Goal: Task Accomplishment & Management: Manage account settings

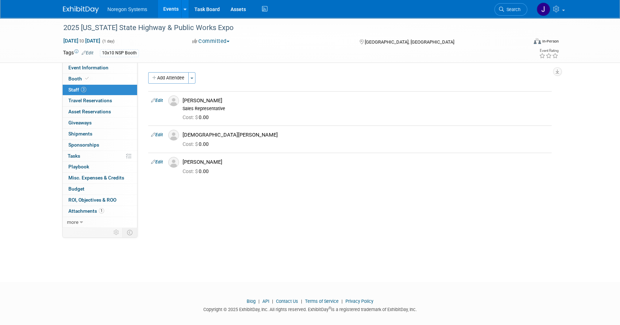
click at [79, 7] on img at bounding box center [81, 9] width 36 height 7
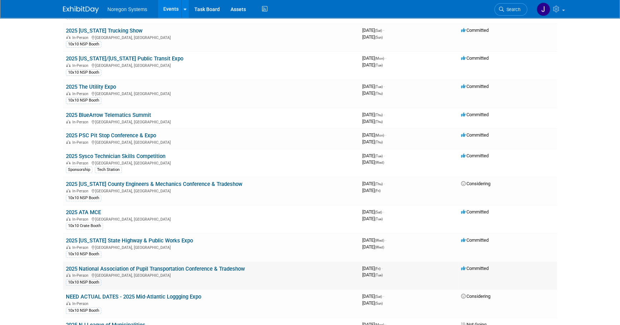
scroll to position [293, 0]
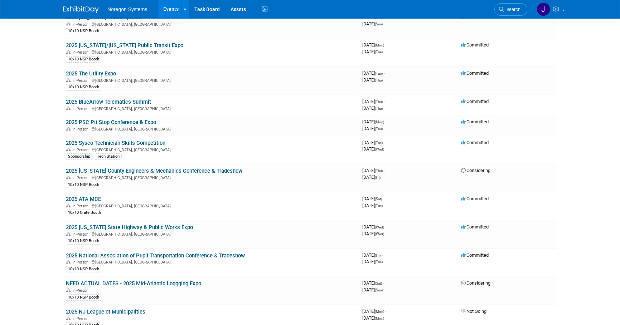
drag, startPoint x: 139, startPoint y: 140, endPoint x: 249, endPoint y: 163, distance: 112.9
click at [139, 140] on link "2025 Sysco Technician Skills Competition" at bounding box center [115, 143] width 99 height 6
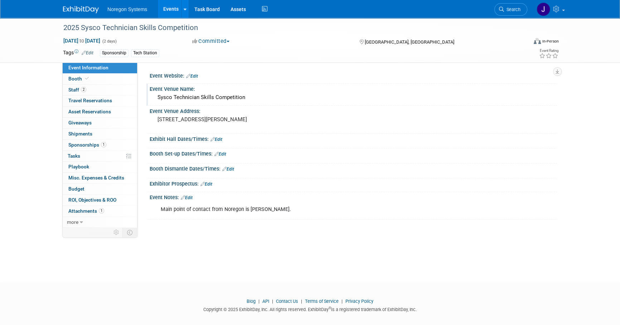
drag, startPoint x: 239, startPoint y: 101, endPoint x: 240, endPoint y: 97, distance: 4.4
click at [240, 97] on div "Sysco Technician Skills Competition" at bounding box center [353, 97] width 397 height 11
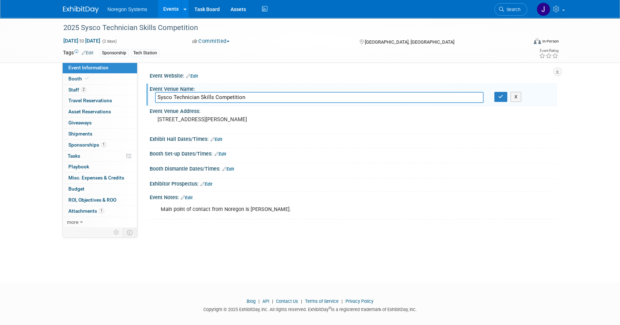
click at [246, 94] on input "Sysco Technician Skills Competition" at bounding box center [319, 97] width 329 height 11
drag, startPoint x: 247, startPoint y: 96, endPoint x: 144, endPoint y: 86, distance: 103.6
click at [143, 83] on div "Event Website: Edit Event Venue Name: Sysco Technician Skills Competition Sysco…" at bounding box center [346, 145] width 419 height 165
type input "NRG Center"
click at [499, 96] on icon "button" at bounding box center [500, 96] width 5 height 5
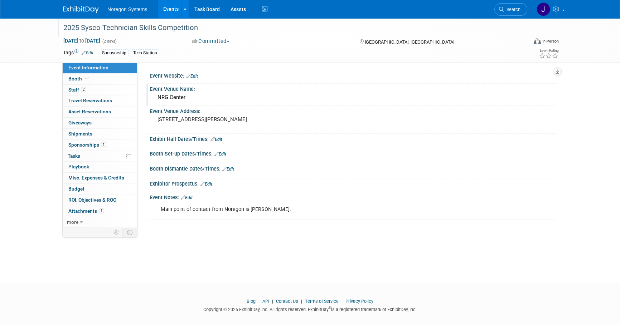
click at [196, 31] on div "2025 Sysco Technician Skills Competition" at bounding box center [289, 27] width 456 height 13
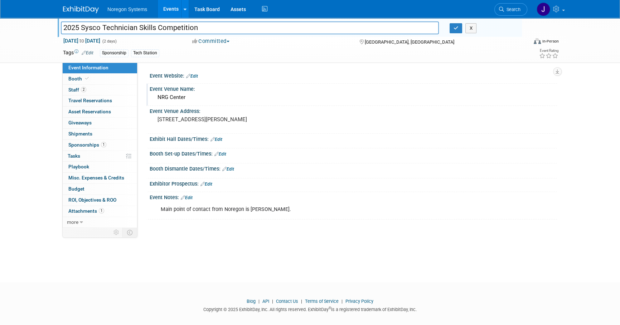
drag, startPoint x: 213, startPoint y: 28, endPoint x: 40, endPoint y: 21, distance: 173.3
click at [40, 21] on div "2025 Sysco Technician Skills Competition 2025 Sysco Technician Skills Competiti…" at bounding box center [310, 40] width 620 height 45
click at [109, 83] on link "Booth" at bounding box center [100, 79] width 74 height 11
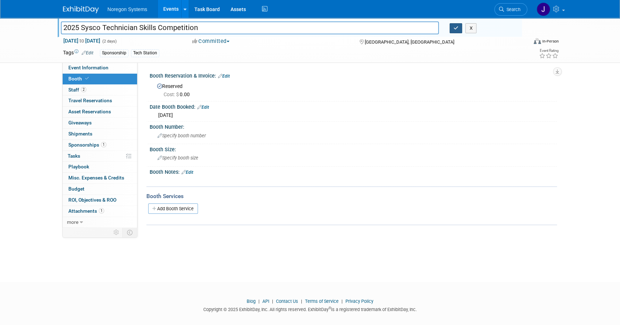
click at [460, 28] on button "button" at bounding box center [456, 28] width 13 height 10
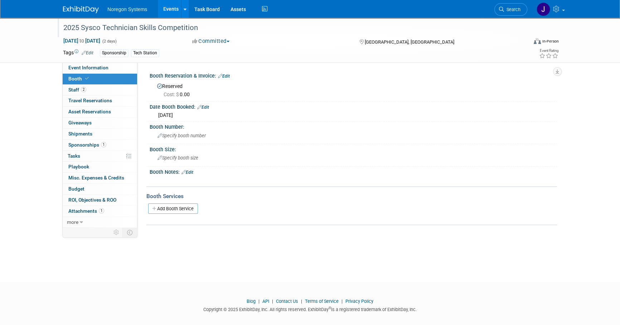
drag, startPoint x: 57, startPoint y: 40, endPoint x: 130, endPoint y: 44, distance: 72.8
click at [130, 44] on div "2025 Sysco Technician Skills Competition Oct 21, 2025 to Oct 22, 2025 (2 days) …" at bounding box center [310, 40] width 620 height 45
copy span "Oct 21, 2025 to Oct 22, 2025"
drag, startPoint x: 105, startPoint y: 64, endPoint x: 130, endPoint y: 68, distance: 26.1
click at [105, 64] on link "Event Information" at bounding box center [100, 68] width 74 height 11
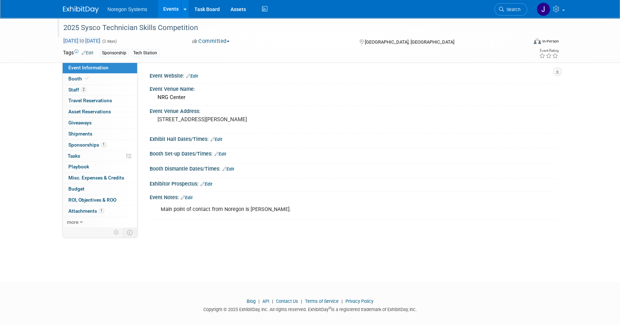
click at [82, 38] on span "Oct 21, 2025 to Oct 22, 2025" at bounding box center [82, 41] width 38 height 6
select select "9"
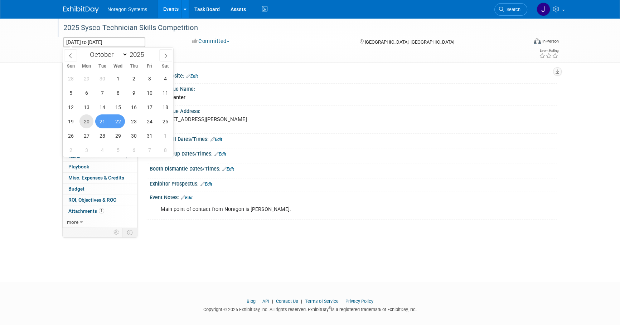
click at [86, 122] on span "20" at bounding box center [86, 122] width 14 height 14
click at [118, 121] on span "22" at bounding box center [118, 122] width 14 height 14
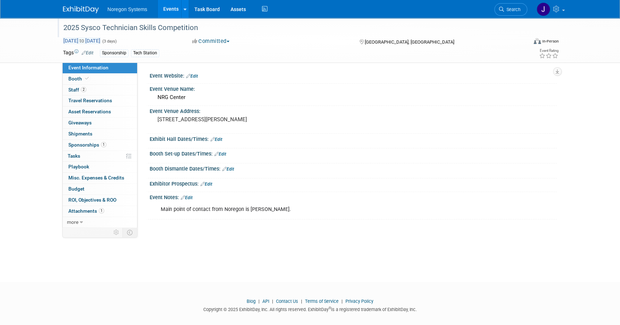
click at [88, 38] on span "Oct 20, 2025 to Oct 22, 2025" at bounding box center [82, 41] width 38 height 6
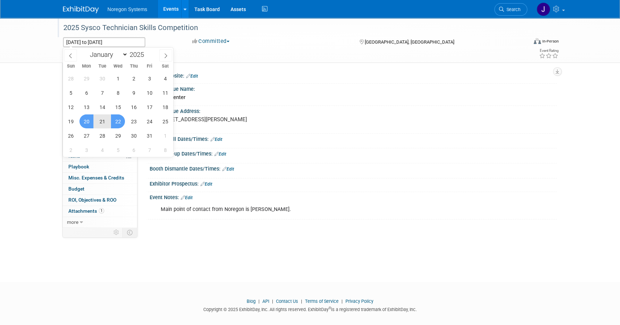
click at [100, 119] on span "21" at bounding box center [102, 122] width 14 height 14
type input "Oct 21, 2025"
click at [116, 120] on span "22" at bounding box center [118, 122] width 14 height 14
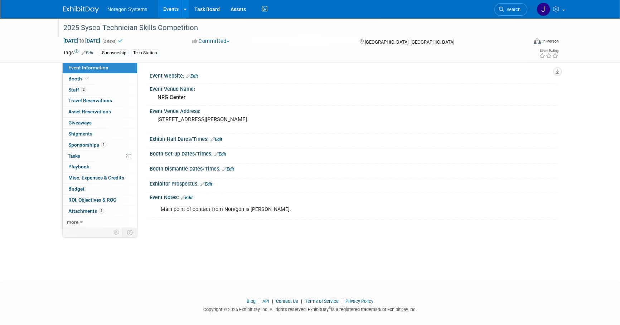
click at [171, 273] on body "Noregon Systems Events Add Event Bulk Upload Events Shareable Event Boards Rece…" at bounding box center [310, 162] width 620 height 325
click at [123, 78] on link "Booth" at bounding box center [100, 79] width 74 height 11
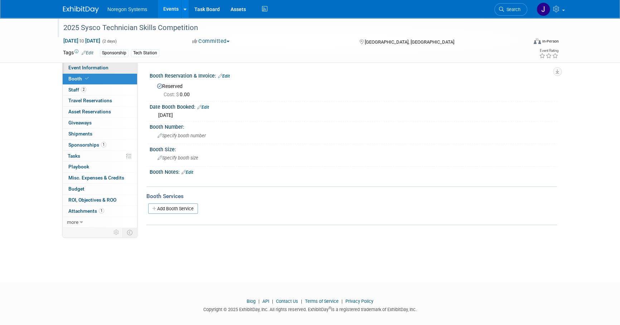
click at [125, 68] on link "Event Information" at bounding box center [100, 68] width 74 height 11
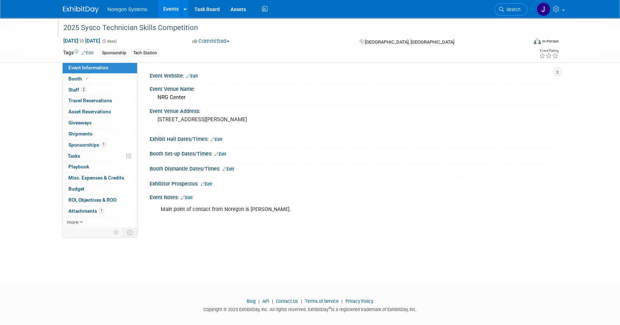
click at [225, 155] on link "Edit" at bounding box center [220, 154] width 12 height 5
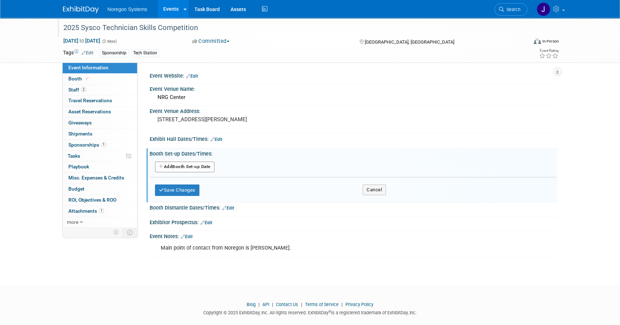
click at [197, 170] on button "Add Another Booth Set-up Date" at bounding box center [184, 167] width 59 height 11
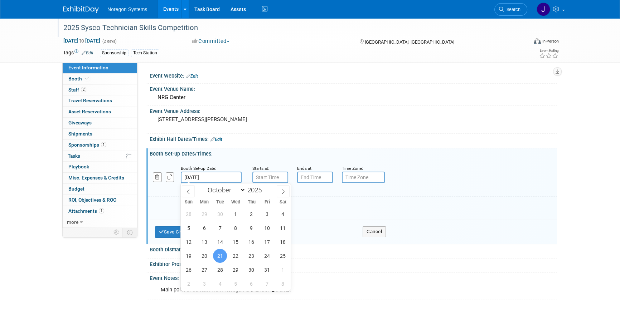
click at [224, 174] on input "Oct 21, 2025" at bounding box center [211, 177] width 61 height 11
click at [230, 178] on input "Oct 21, 2025" at bounding box center [211, 177] width 61 height 11
click at [222, 177] on input "Oct 21, 2025" at bounding box center [211, 177] width 61 height 11
click at [197, 258] on span "20" at bounding box center [204, 256] width 14 height 14
type input "Oct 20, 2025"
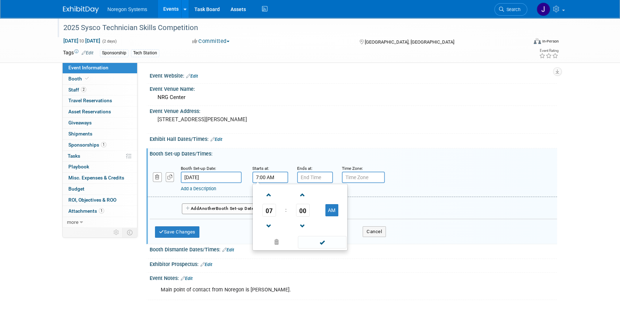
click at [276, 175] on input "7:00 AM" at bounding box center [270, 177] width 36 height 11
click at [271, 212] on span "07" at bounding box center [269, 210] width 14 height 13
click at [264, 234] on td "08" at bounding box center [265, 233] width 23 height 19
type input "8:00 AM"
click at [311, 179] on input "7:00 PM" at bounding box center [315, 177] width 36 height 11
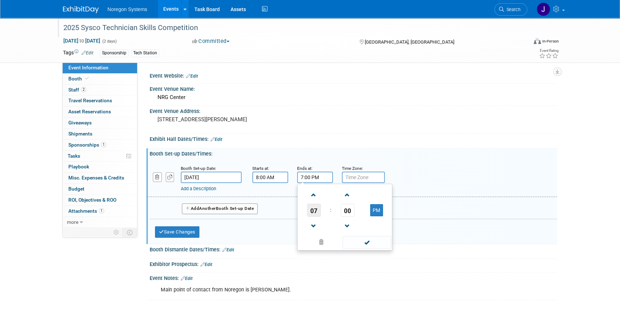
click at [315, 209] on span "07" at bounding box center [314, 210] width 14 height 13
click at [358, 214] on td "06" at bounding box center [356, 214] width 23 height 19
type input "6:00 PM"
click at [454, 184] on div "Add a Description Description:" at bounding box center [334, 187] width 306 height 9
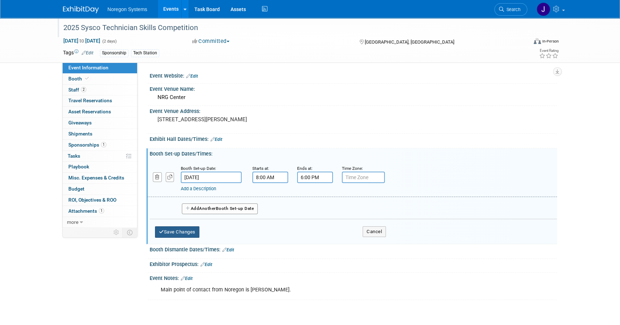
click at [180, 231] on button "Save Changes" at bounding box center [177, 232] width 44 height 11
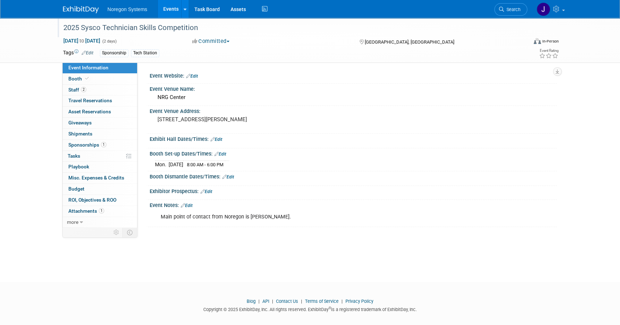
click at [218, 138] on link "Edit" at bounding box center [216, 139] width 12 height 5
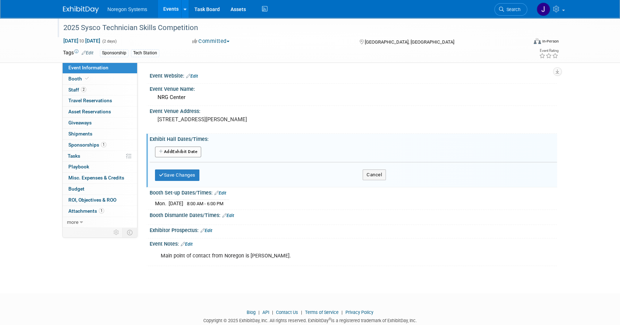
click at [194, 149] on button "Add Another Exhibit Date" at bounding box center [178, 152] width 46 height 11
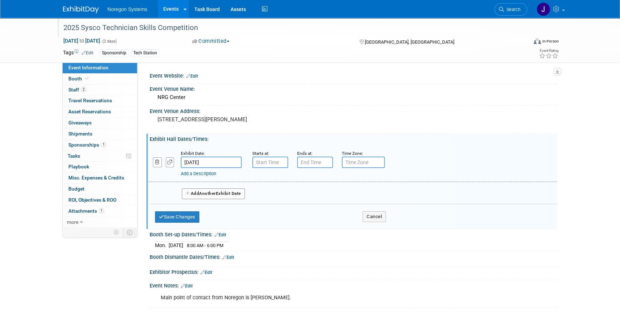
type input "7:00 AM"
click at [260, 162] on input "7:00 AM" at bounding box center [270, 162] width 36 height 11
click at [311, 161] on input "7:00 PM" at bounding box center [315, 162] width 36 height 11
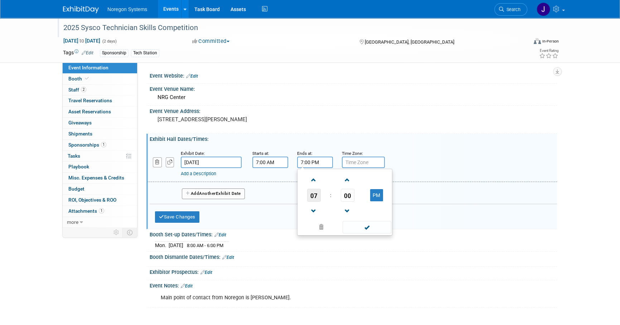
click at [316, 196] on span "07" at bounding box center [314, 195] width 14 height 13
click at [351, 199] on td "06" at bounding box center [356, 199] width 23 height 19
type input "6:00 PM"
click at [417, 156] on div "Add a Description Description:" at bounding box center [352, 164] width 420 height 28
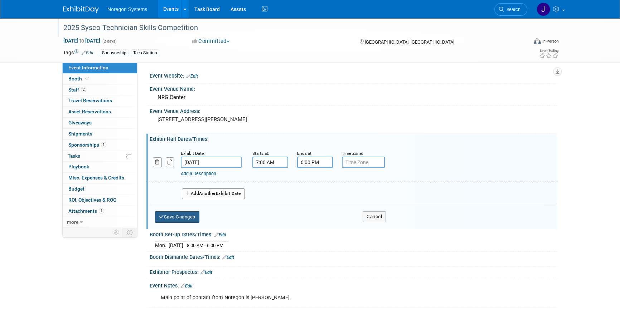
click at [198, 216] on button "Save Changes" at bounding box center [177, 217] width 44 height 11
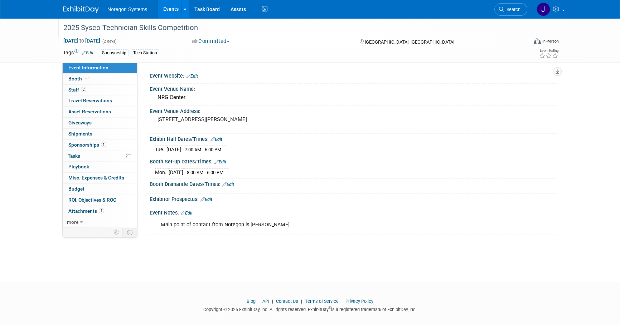
click at [233, 184] on link "Edit" at bounding box center [228, 184] width 12 height 5
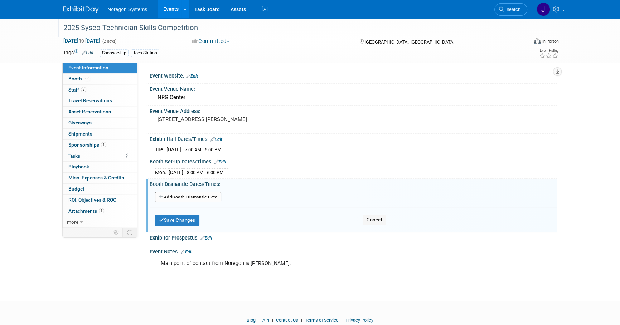
click at [199, 198] on button "Add Another Booth Dismantle Date" at bounding box center [188, 197] width 66 height 11
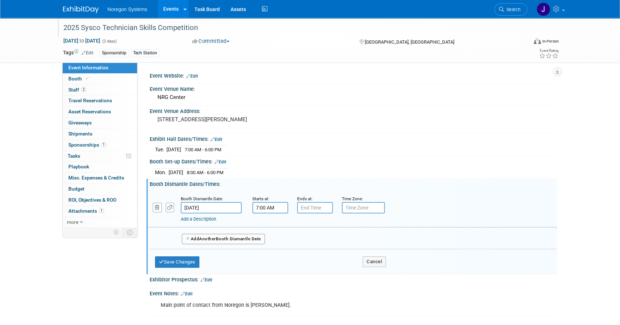
click at [275, 206] on input "7:00 AM" at bounding box center [270, 207] width 36 height 11
click at [273, 243] on span "07" at bounding box center [269, 240] width 14 height 13
click at [267, 261] on td "08" at bounding box center [265, 263] width 23 height 19
type input "8:00 AM"
click at [321, 207] on input "7:00 PM" at bounding box center [315, 207] width 36 height 11
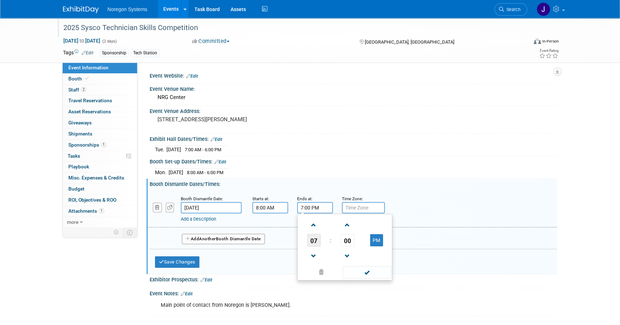
click at [313, 234] on span "07" at bounding box center [314, 240] width 14 height 13
click at [334, 243] on td "05" at bounding box center [333, 244] width 23 height 19
type input "5:00 PM"
click at [422, 171] on div "Mon. Oct 20, 2025 8:00 AM - 6:00 PM" at bounding box center [353, 172] width 397 height 10
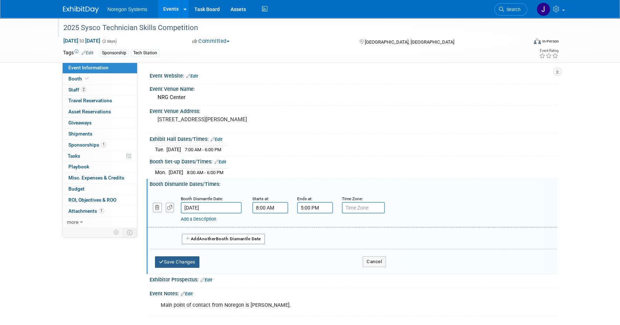
click at [190, 260] on button "Save Changes" at bounding box center [177, 262] width 44 height 11
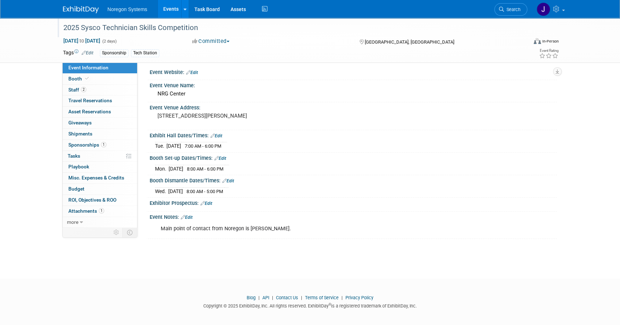
scroll to position [7, 0]
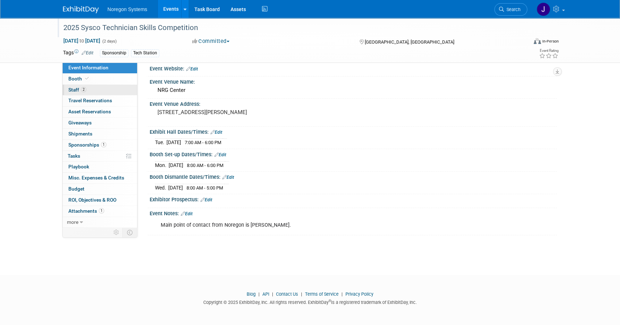
click at [121, 90] on link "2 Staff 2" at bounding box center [100, 90] width 74 height 11
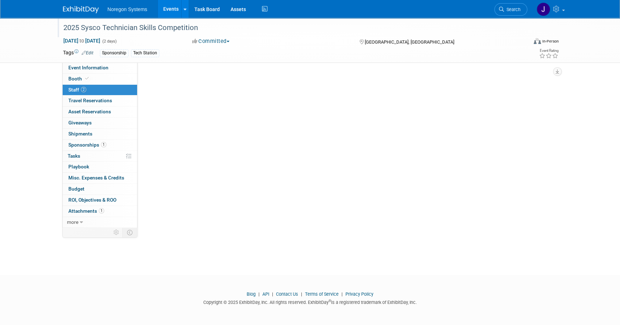
scroll to position [0, 0]
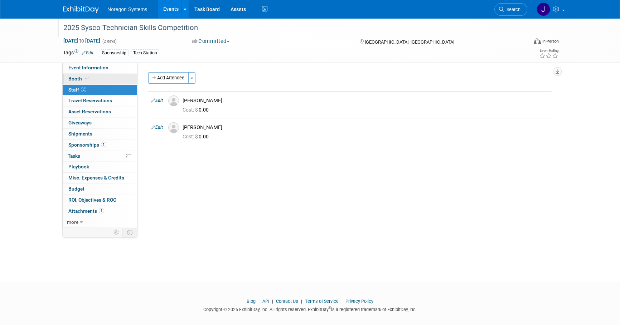
click at [79, 81] on span "Booth" at bounding box center [79, 79] width 22 height 6
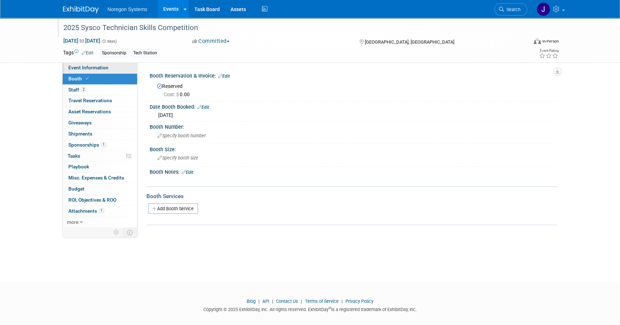
click at [122, 69] on link "Event Information" at bounding box center [100, 68] width 74 height 11
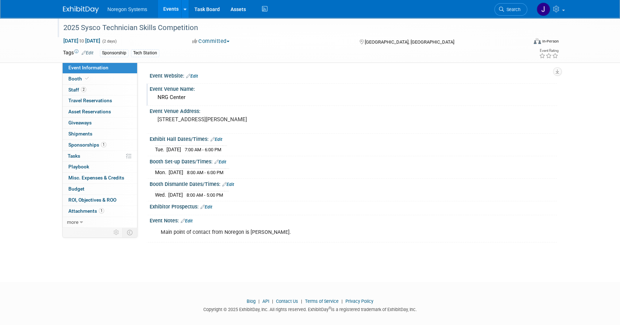
drag, startPoint x: 188, startPoint y: 98, endPoint x: 155, endPoint y: 99, distance: 33.0
click at [155, 99] on div "NRG Center" at bounding box center [353, 97] width 397 height 11
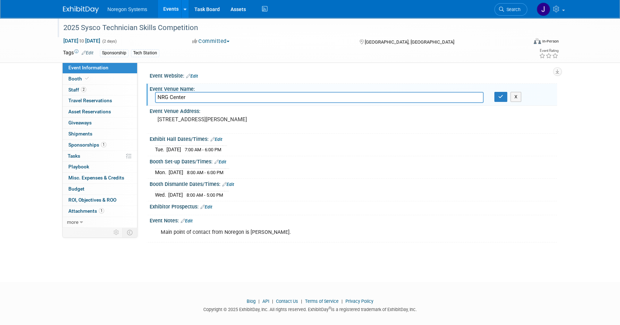
click at [205, 98] on input "NRG Center" at bounding box center [319, 97] width 329 height 11
drag, startPoint x: 209, startPoint y: 97, endPoint x: 133, endPoint y: 98, distance: 75.9
click at [124, 97] on div "Event Information Event Info Booth Booth 2 Staff 2 Staff 0 Travel Reservations …" at bounding box center [310, 130] width 505 height 225
click at [501, 97] on icon "button" at bounding box center [500, 96] width 5 height 5
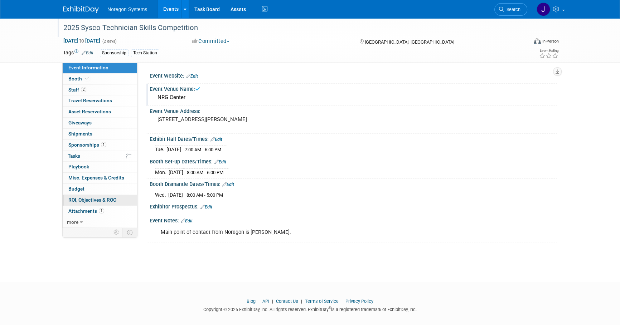
click at [97, 201] on span "ROI, Objectives & ROO 0" at bounding box center [92, 200] width 48 height 6
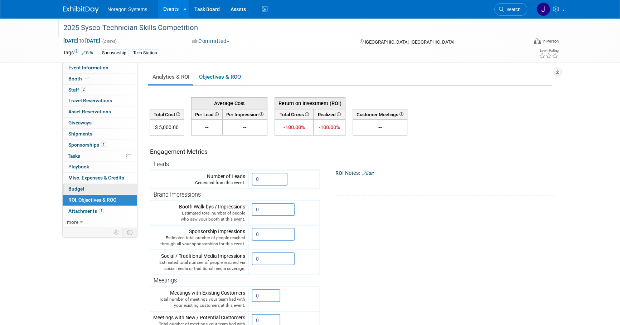
click at [87, 189] on link "Budget" at bounding box center [100, 189] width 74 height 11
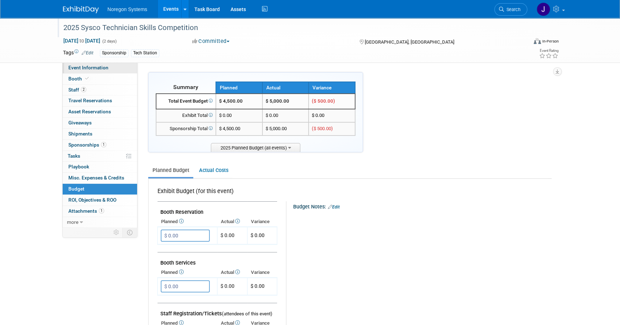
click at [104, 65] on span "Event Information" at bounding box center [88, 68] width 40 height 6
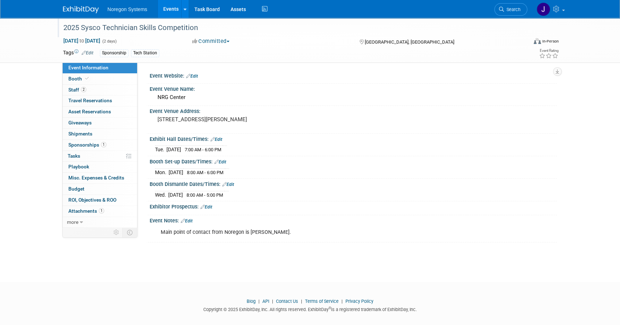
click at [89, 8] on img at bounding box center [81, 9] width 36 height 7
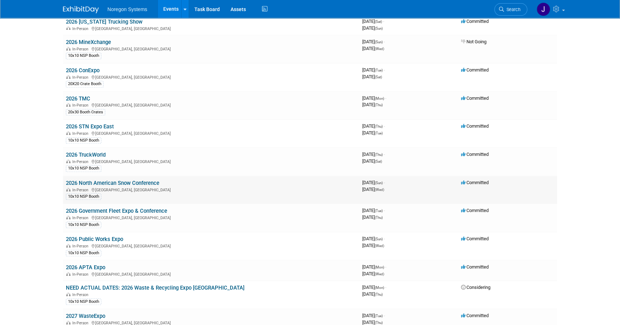
scroll to position [748, 0]
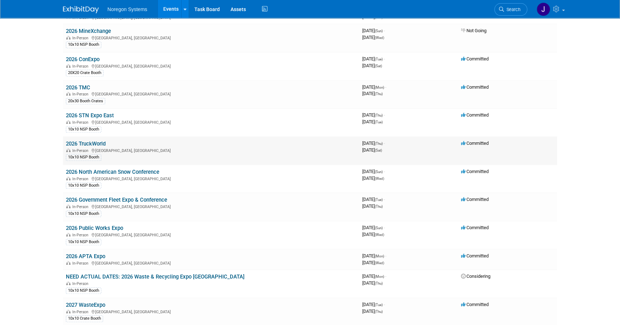
click at [93, 141] on link "2026 TruckWorld" at bounding box center [86, 144] width 40 height 6
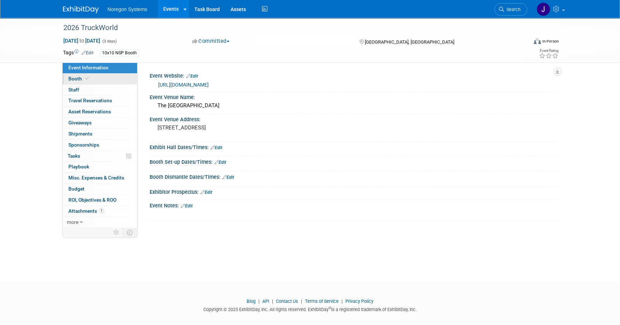
click at [97, 77] on link "Booth" at bounding box center [100, 79] width 74 height 11
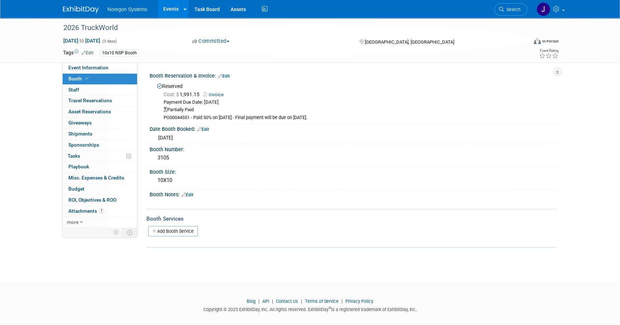
click at [85, 12] on img at bounding box center [81, 9] width 36 height 7
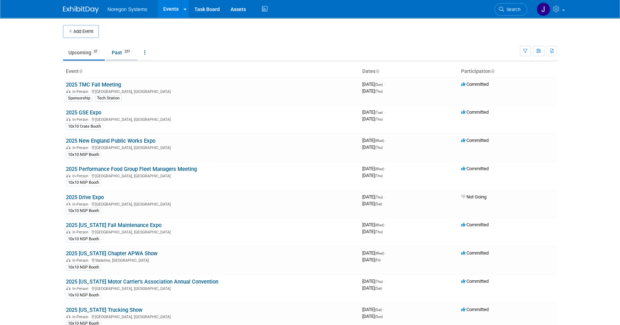
click at [118, 54] on link "Past 257" at bounding box center [121, 53] width 31 height 14
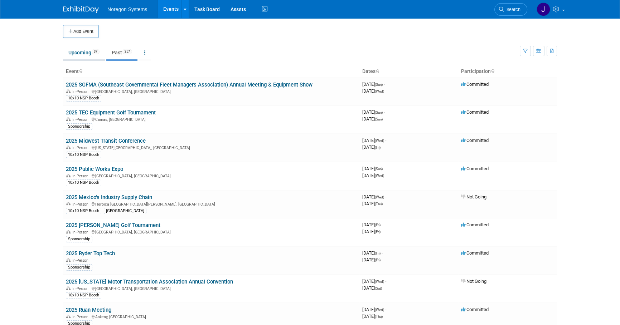
click at [73, 54] on link "Upcoming 37" at bounding box center [84, 53] width 42 height 14
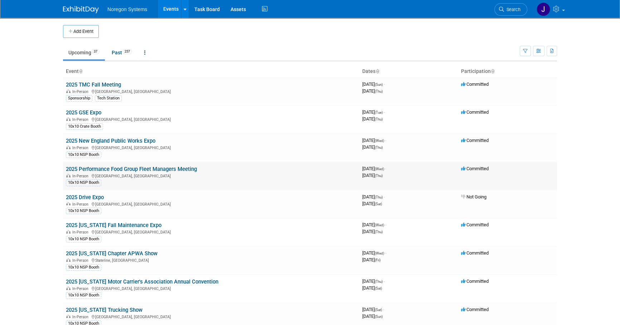
click at [123, 169] on link "2025 Performance Food Group Fleet Managers Meeting" at bounding box center [131, 169] width 131 height 6
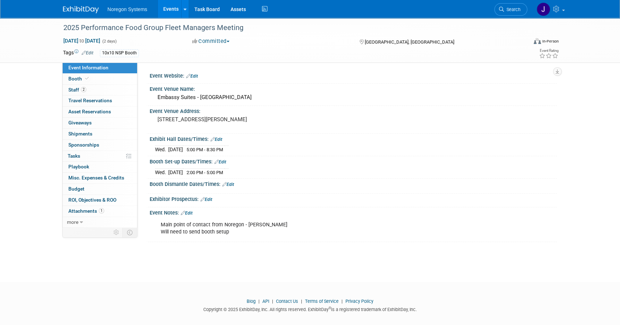
click at [93, 6] on img at bounding box center [81, 9] width 36 height 7
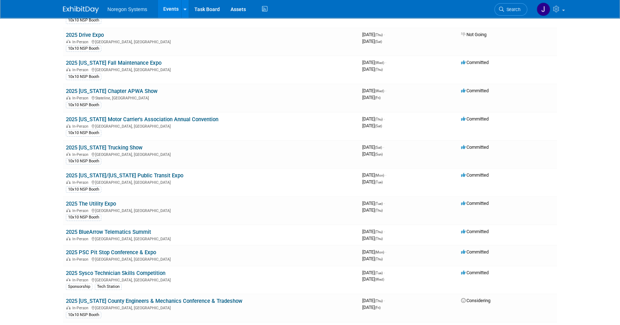
scroll to position [130, 0]
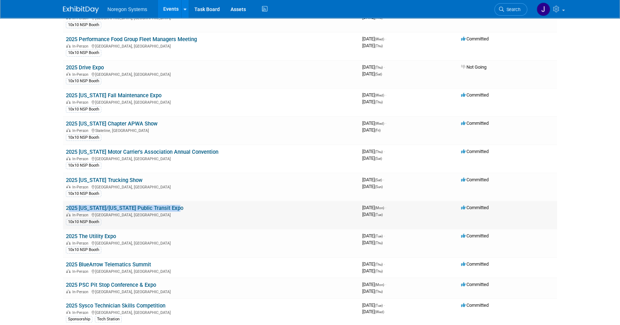
drag, startPoint x: 187, startPoint y: 206, endPoint x: 66, endPoint y: 202, distance: 121.0
click at [66, 202] on td "2025 [US_STATE]/[US_STATE] Public Transit Expo In-Person [GEOGRAPHIC_DATA], [GE…" at bounding box center [211, 215] width 296 height 28
copy link "2025 [US_STATE]/[US_STATE] Public Transit Expo"
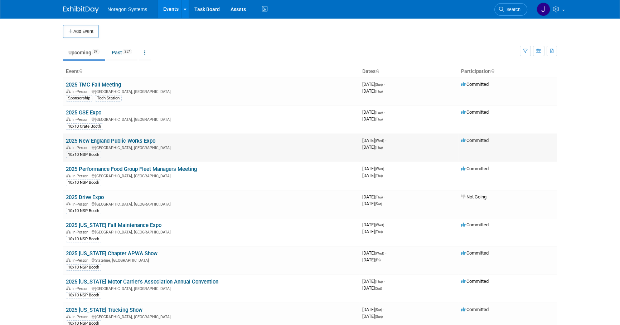
scroll to position [0, 0]
drag, startPoint x: 200, startPoint y: 170, endPoint x: 79, endPoint y: 168, distance: 121.0
click at [79, 168] on td "2025 Performance Food Group Fleet Managers Meeting In-Person [GEOGRAPHIC_DATA],…" at bounding box center [211, 176] width 296 height 28
copy link "Performance Food Group Fleet Managers Meeting"
click at [43, 169] on body "Noregon Systems Events Add Event Bulk Upload Events Shareable Event Boards Rece…" at bounding box center [310, 162] width 620 height 325
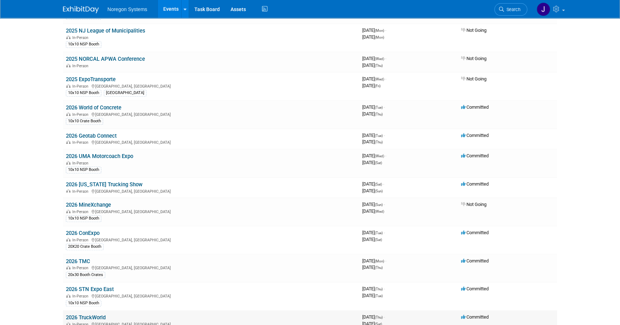
scroll to position [569, 0]
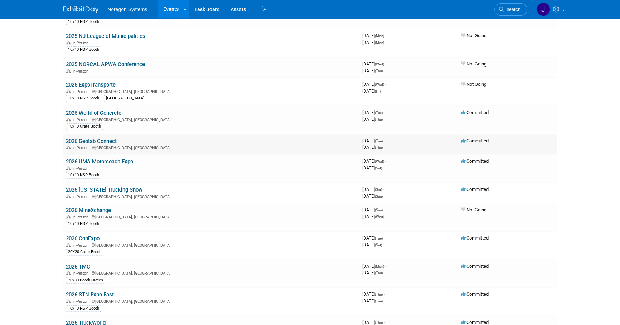
click at [97, 138] on link "2026 Geotab Connect" at bounding box center [91, 141] width 51 height 6
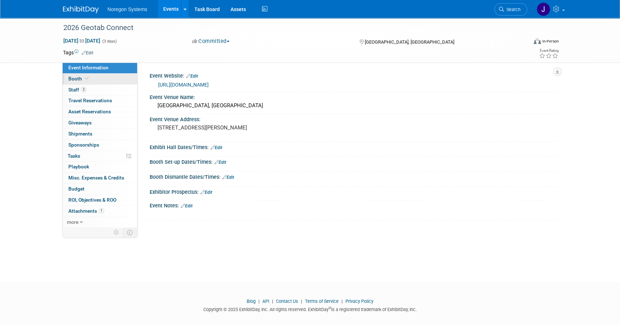
click at [122, 80] on link "Booth" at bounding box center [100, 79] width 74 height 11
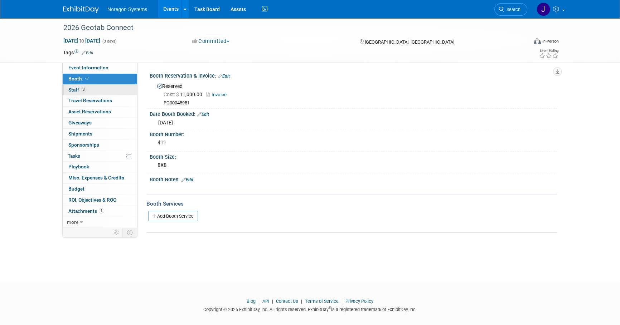
click at [97, 91] on link "3 Staff 3" at bounding box center [100, 90] width 74 height 11
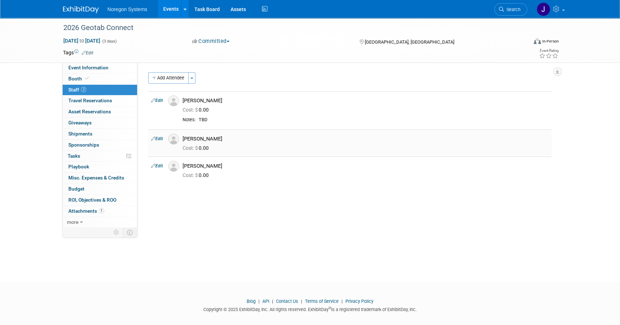
click at [174, 140] on img at bounding box center [173, 139] width 11 height 11
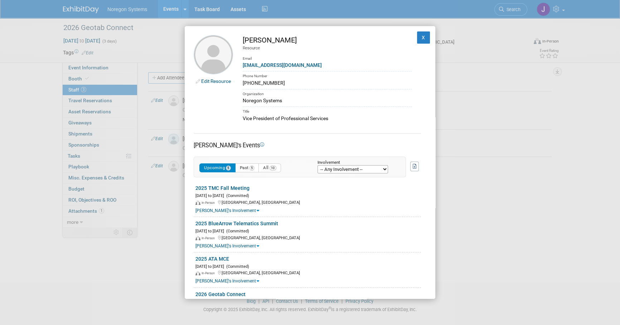
drag, startPoint x: 278, startPoint y: 41, endPoint x: 240, endPoint y: 39, distance: 37.6
click at [240, 39] on td "Paul Smith Resource Email psmith@noregon.com Phone Number 336-549-5008 Organiza…" at bounding box center [322, 78] width 179 height 87
copy div "Paul Smith"
click at [364, 78] on div "Phone Number" at bounding box center [327, 75] width 169 height 8
drag, startPoint x: 293, startPoint y: 65, endPoint x: 239, endPoint y: 67, distance: 53.3
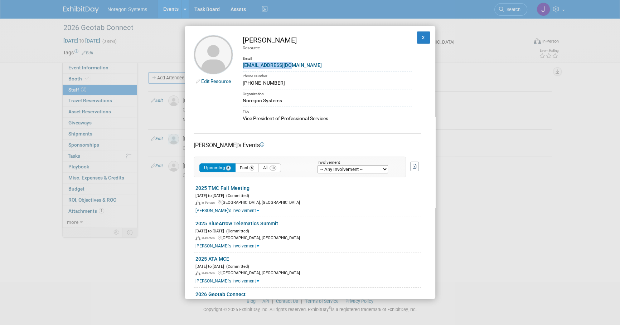
click at [239, 67] on td "Paul Smith Resource Email psmith@noregon.com Phone Number 336-549-5008 Organiza…" at bounding box center [322, 78] width 179 height 87
copy link "psmith@noregon.com"
click at [309, 63] on div "psmith@noregon.com" at bounding box center [327, 66] width 169 height 8
drag, startPoint x: 338, startPoint y: 119, endPoint x: 243, endPoint y: 119, distance: 94.5
click at [243, 119] on div "Vice President of Professional Services" at bounding box center [327, 119] width 169 height 8
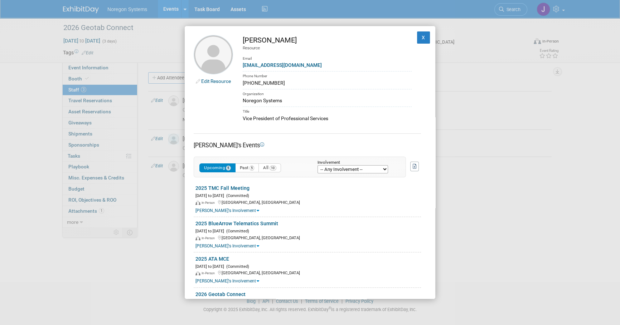
copy div "Vice President of Professional Services"
click at [421, 37] on button "X" at bounding box center [423, 37] width 13 height 12
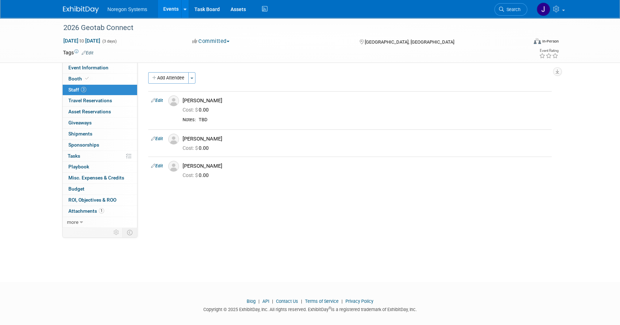
click at [77, 91] on span "Staff 3" at bounding box center [77, 90] width 18 height 6
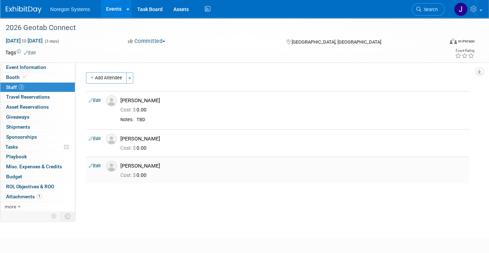
click at [111, 167] on img at bounding box center [111, 166] width 11 height 11
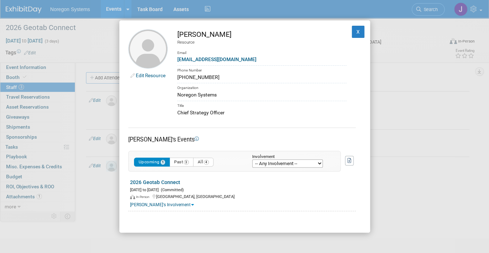
drag, startPoint x: 224, startPoint y: 31, endPoint x: 173, endPoint y: 32, distance: 51.2
click at [173, 32] on td "Sandeep Kar Resource Email skar@noregon.com Phone Number 416-333-5498 Organizat…" at bounding box center [256, 72] width 179 height 87
copy div "Sandeep Kar"
drag, startPoint x: 229, startPoint y: 113, endPoint x: 176, endPoint y: 116, distance: 52.7
click at [177, 116] on div "Chief Strategy Officer" at bounding box center [261, 113] width 169 height 8
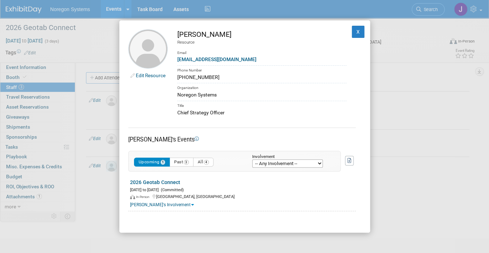
copy div "Chief Strategy Officer"
drag, startPoint x: 229, startPoint y: 60, endPoint x: 171, endPoint y: 63, distance: 57.7
click at [171, 63] on td "Sandeep Kar Resource Email skar@noregon.com Phone Number 416-333-5498 Organizat…" at bounding box center [256, 72] width 179 height 87
copy link "skar@noregon.com"
click at [353, 34] on button "X" at bounding box center [357, 32] width 13 height 12
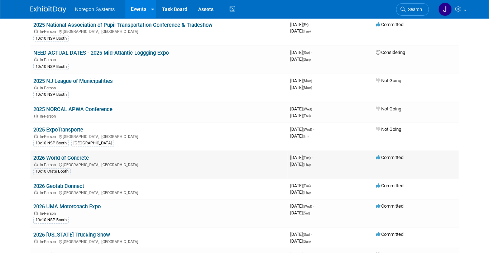
scroll to position [520, 0]
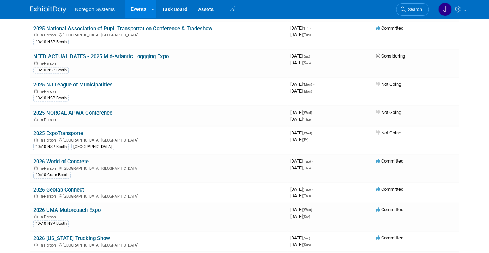
drag, startPoint x: 67, startPoint y: 184, endPoint x: 84, endPoint y: 187, distance: 17.9
click at [67, 186] on link "2026 Geotab Connect" at bounding box center [58, 189] width 51 height 6
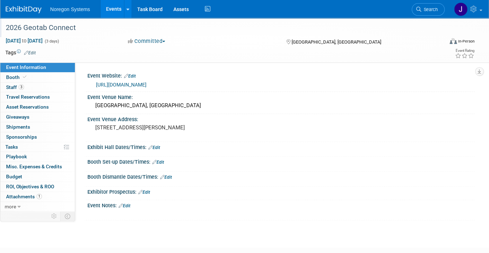
drag, startPoint x: 76, startPoint y: 27, endPoint x: 6, endPoint y: 31, distance: 69.9
click at [6, 31] on div "2026 Geotab Connect" at bounding box center [218, 27] width 431 height 13
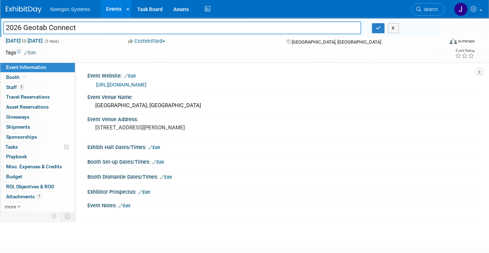
click at [84, 25] on input "2026 Geotab Connect" at bounding box center [182, 27] width 358 height 13
drag, startPoint x: 84, startPoint y: 26, endPoint x: 0, endPoint y: 33, distance: 84.7
click at [0, 33] on html "Noregon Systems Events Add Event Bulk Upload Events Shareable Event Boards Rece…" at bounding box center [244, 126] width 489 height 253
drag, startPoint x: 377, startPoint y: 27, endPoint x: 356, endPoint y: 42, distance: 25.9
click at [377, 27] on icon "button" at bounding box center [377, 28] width 5 height 5
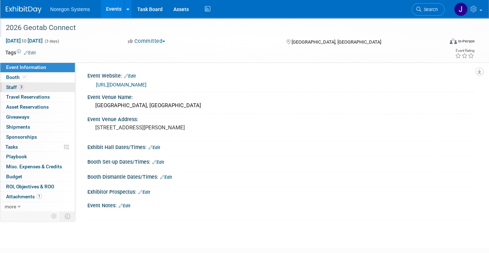
click at [38, 88] on link "3 Staff 3" at bounding box center [37, 88] width 74 height 10
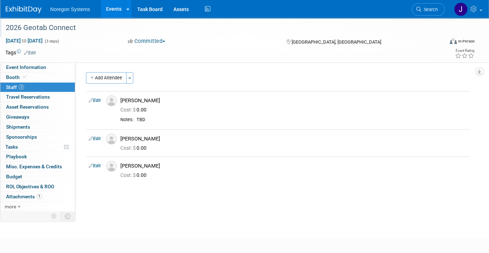
click at [186, 209] on div "Event Website: Edit https://connectmpexhibitor.com/ Event Venue Name: MGM Grand…" at bounding box center [274, 137] width 399 height 149
drag, startPoint x: 156, startPoint y: 101, endPoint x: 120, endPoint y: 102, distance: 36.2
click at [120, 102] on div "Brian Sexton" at bounding box center [293, 100] width 356 height 9
click at [217, 199] on div "Event Website: Edit https://connectmpexhibitor.com/ Event Venue Name: MGM Grand…" at bounding box center [274, 137] width 399 height 149
click at [113, 99] on img at bounding box center [111, 101] width 11 height 11
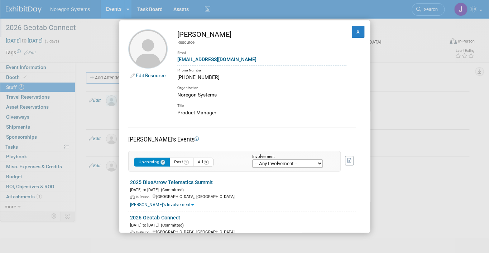
drag, startPoint x: 218, startPoint y: 35, endPoint x: 177, endPoint y: 37, distance: 41.2
click at [177, 37] on div "Brian Sexton" at bounding box center [261, 34] width 169 height 10
copy div "Brian Sexton"
drag, startPoint x: 218, startPoint y: 52, endPoint x: 205, endPoint y: 51, distance: 12.6
click at [218, 52] on div "Email" at bounding box center [261, 50] width 169 height 10
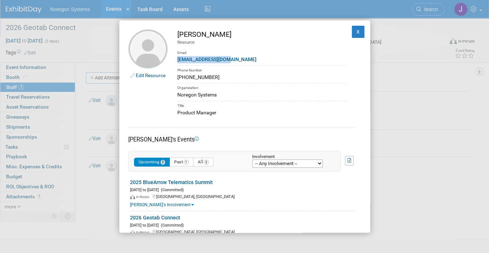
drag, startPoint x: 238, startPoint y: 61, endPoint x: 176, endPoint y: 61, distance: 61.9
click at [176, 61] on td "Brian Sexton Resource Email bsexton@noregon.com Phone Number 336-615-8501 Organ…" at bounding box center [256, 72] width 179 height 87
copy link "bsexton@noregon.com"
drag, startPoint x: 215, startPoint y: 112, endPoint x: 176, endPoint y: 113, distance: 39.8
click at [176, 113] on td "Brian Sexton Resource Email bsexton@noregon.com Phone Number 336-615-8501 Organ…" at bounding box center [256, 72] width 179 height 87
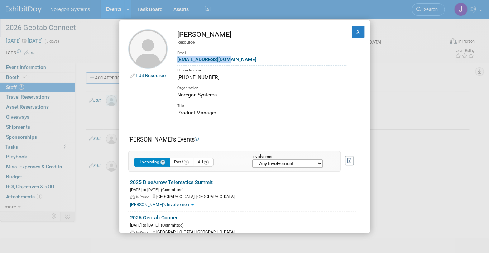
copy div "Product Manager"
click at [229, 38] on div "Brian Sexton" at bounding box center [261, 34] width 169 height 10
drag, startPoint x: 225, startPoint y: 32, endPoint x: 176, endPoint y: 32, distance: 49.4
click at [176, 32] on td "Brian Sexton Resource Email bsexton@noregon.com Phone Number 336-615-8501 Organ…" at bounding box center [256, 72] width 179 height 87
copy div "Brian Sexton"
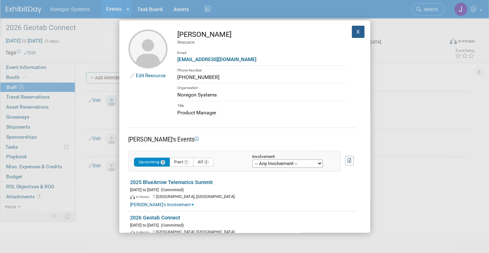
click at [357, 31] on button "X" at bounding box center [357, 32] width 13 height 12
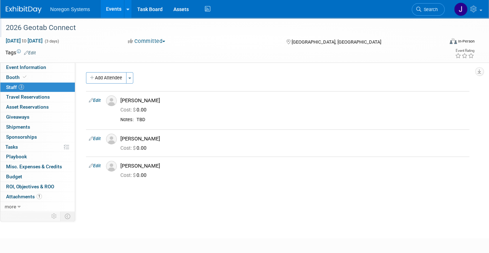
click at [25, 9] on img at bounding box center [24, 9] width 36 height 7
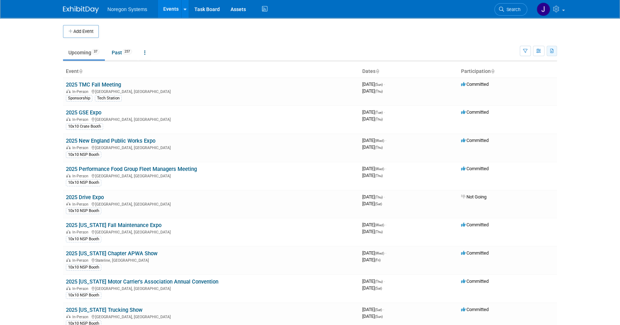
click at [488, 49] on icon "button" at bounding box center [552, 51] width 4 height 5
click at [488, 80] on link "Export All (294 Events)" at bounding box center [513, 85] width 78 height 10
drag, startPoint x: 567, startPoint y: 144, endPoint x: 563, endPoint y: 132, distance: 12.3
click at [488, 144] on body "Noregon Systems Events Add Event Bulk Upload Events Shareable Event Boards Rece…" at bounding box center [310, 162] width 620 height 325
click at [488, 52] on icon "button" at bounding box center [552, 51] width 4 height 5
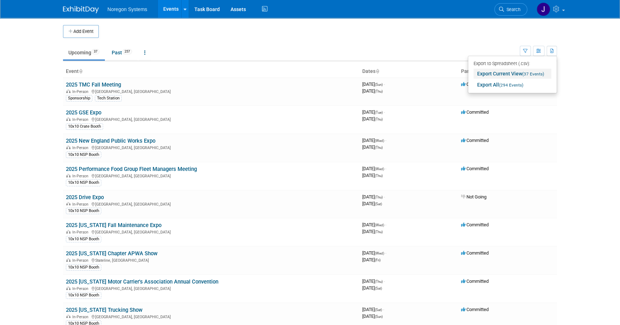
click at [488, 74] on span "(37 Events)" at bounding box center [533, 74] width 22 height 5
click at [488, 51] on icon "button" at bounding box center [552, 51] width 4 height 5
click at [488, 78] on link "Export Current View (37 Events)" at bounding box center [513, 74] width 78 height 10
click at [488, 48] on button "button" at bounding box center [552, 51] width 10 height 10
click at [488, 72] on link "Export Current View (37 Events)" at bounding box center [513, 74] width 78 height 10
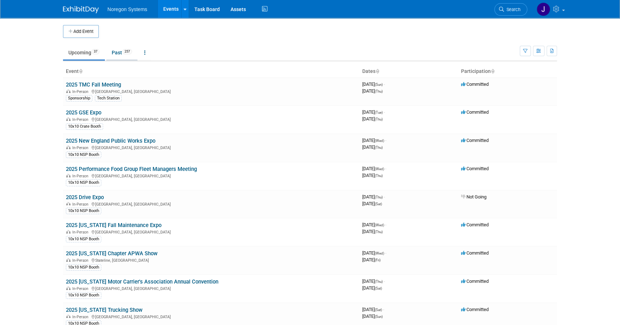
click at [120, 49] on link "Past 257" at bounding box center [121, 53] width 31 height 14
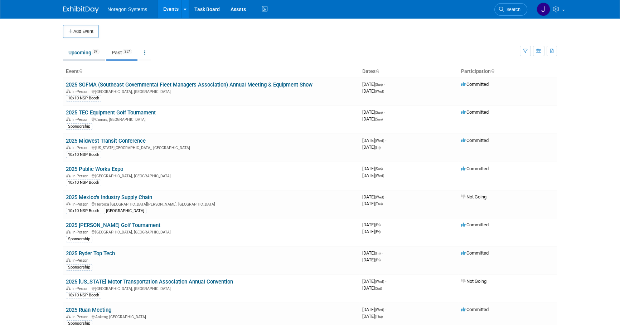
click at [82, 54] on link "Upcoming 37" at bounding box center [84, 53] width 42 height 14
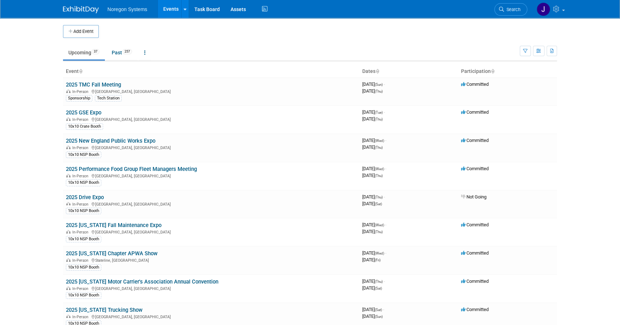
click at [565, 140] on body "Noregon Systems Events Add Event Bulk Upload Events Shareable Event Boards Rece…" at bounding box center [310, 162] width 620 height 325
click at [552, 52] on icon "button" at bounding box center [552, 51] width 4 height 5
click at [538, 74] on span "(37 Events)" at bounding box center [533, 74] width 22 height 5
drag, startPoint x: 559, startPoint y: 0, endPoint x: 557, endPoint y: 47, distance: 47.3
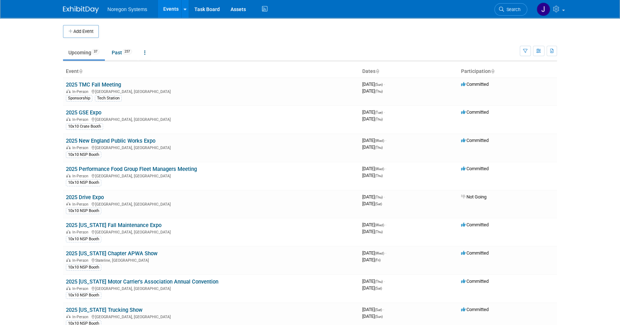
drag, startPoint x: 575, startPoint y: 0, endPoint x: 586, endPoint y: 200, distance: 200.8
click at [586, 200] on body "Noregon Systems Events Add Event Bulk Upload Events Shareable Event Boards Rece…" at bounding box center [310, 162] width 620 height 325
click at [553, 51] on icon "button" at bounding box center [552, 51] width 4 height 5
click at [525, 74] on span "(37 Events)" at bounding box center [533, 74] width 22 height 5
click at [571, 160] on body "Noregon Systems Events Add Event Bulk Upload Events Shareable Event Boards Rece…" at bounding box center [310, 162] width 620 height 325
